Goal: Understand process/instructions

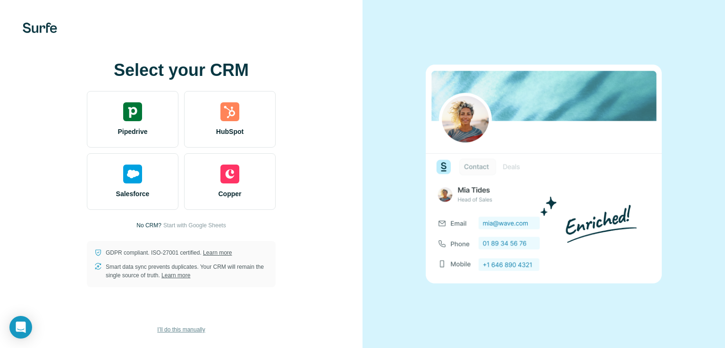
click at [186, 331] on span "I’ll do this manually" at bounding box center [181, 330] width 48 height 8
click at [178, 330] on span "I’ll do this manually" at bounding box center [181, 330] width 48 height 8
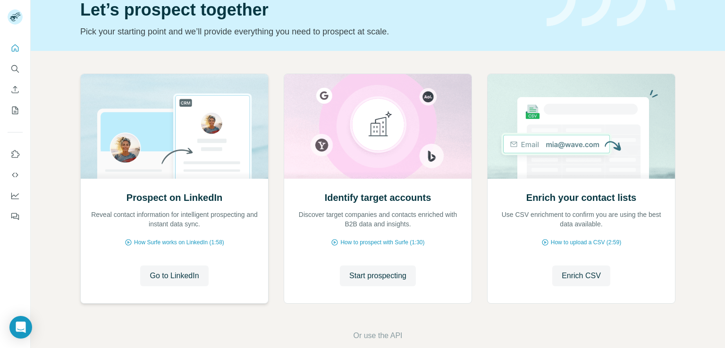
scroll to position [47, 0]
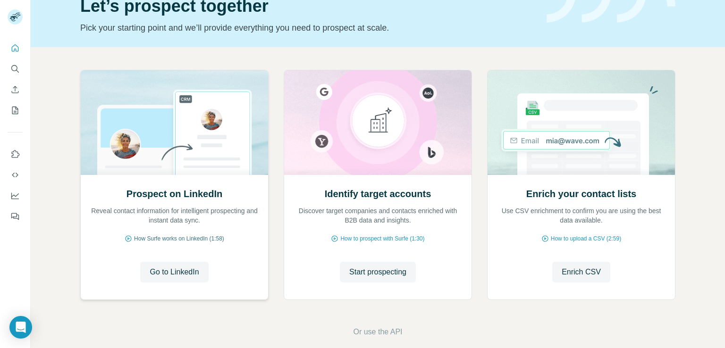
click at [177, 239] on span "How Surfe works on LinkedIn (1:58)" at bounding box center [179, 239] width 90 height 8
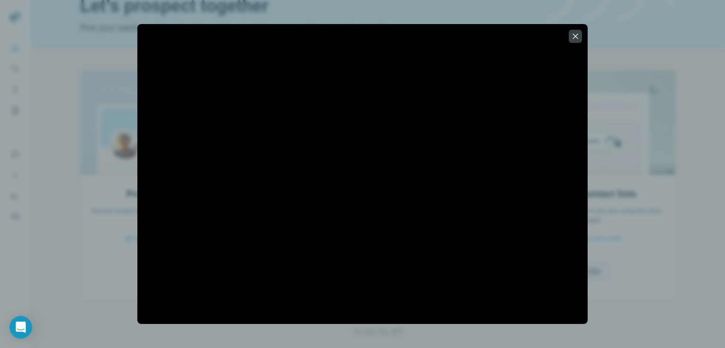
click at [571, 36] on icon "button" at bounding box center [575, 36] width 9 height 9
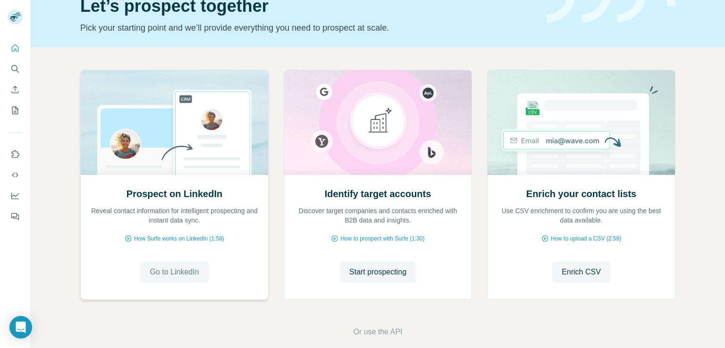
click at [181, 270] on span "Go to LinkedIn" at bounding box center [174, 272] width 49 height 11
